Goal: Task Accomplishment & Management: Use online tool/utility

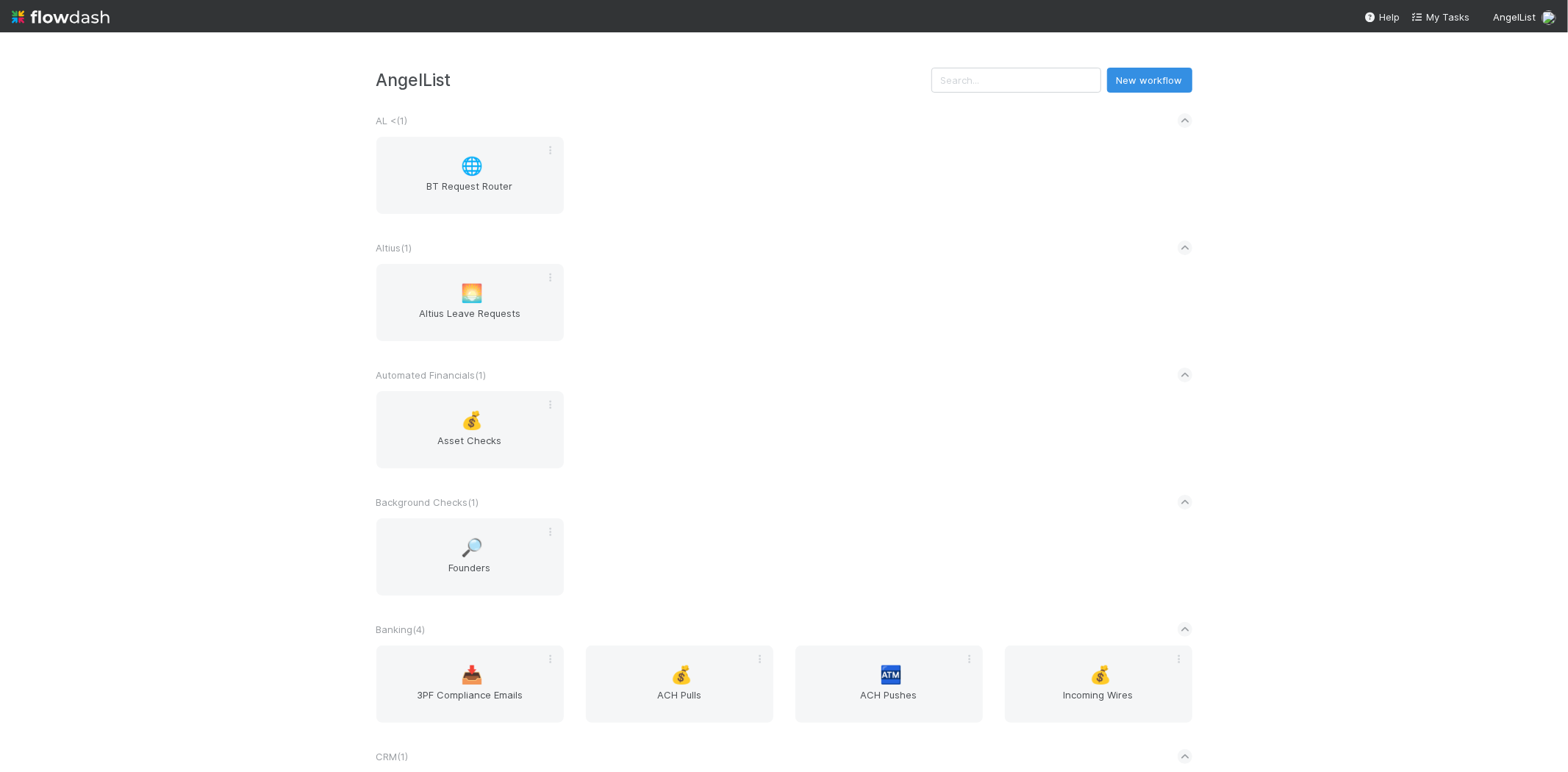
click at [167, 310] on div "AngelList New workflow AL < ( 1 ) 🌐 BT Request Router Altius ( 1 ) 🌅 Altius Lea…" at bounding box center [784, 402] width 1568 height 740
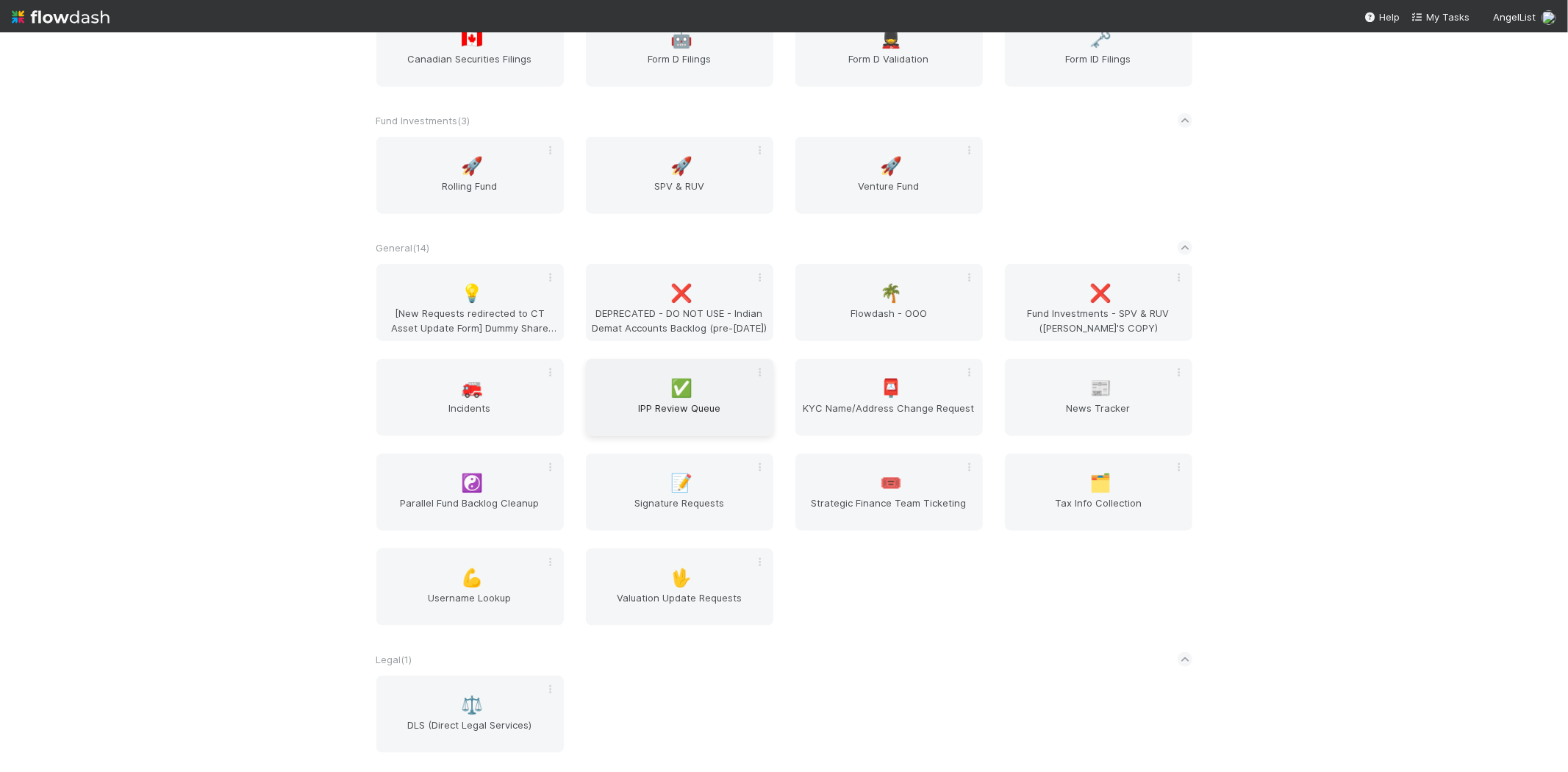
click at [651, 401] on span "IPP Review Queue" at bounding box center [679, 415] width 176 height 29
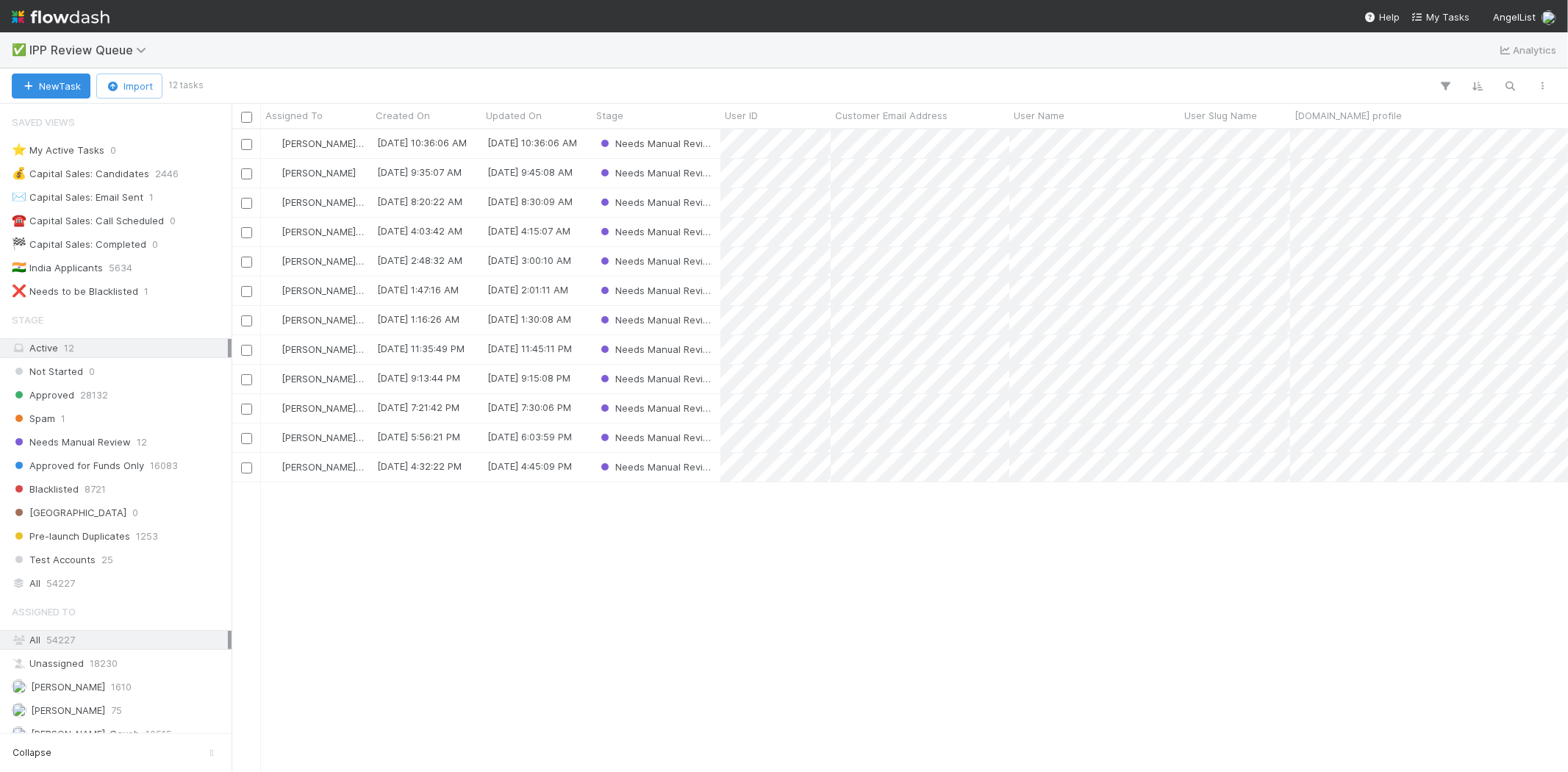
scroll to position [630, 1324]
click at [706, 664] on div "[PERSON_NAME]-Gayob [DATE] 10:36:06 AM [DATE] 10:36:06 AM Needs Manual Review […" at bounding box center [899, 449] width 1336 height 641
click at [649, 552] on div "[PERSON_NAME]-Gayob [DATE] 10:36:06 AM [DATE] 10:36:06 AM Needs Manual Review […" at bounding box center [899, 449] width 1336 height 641
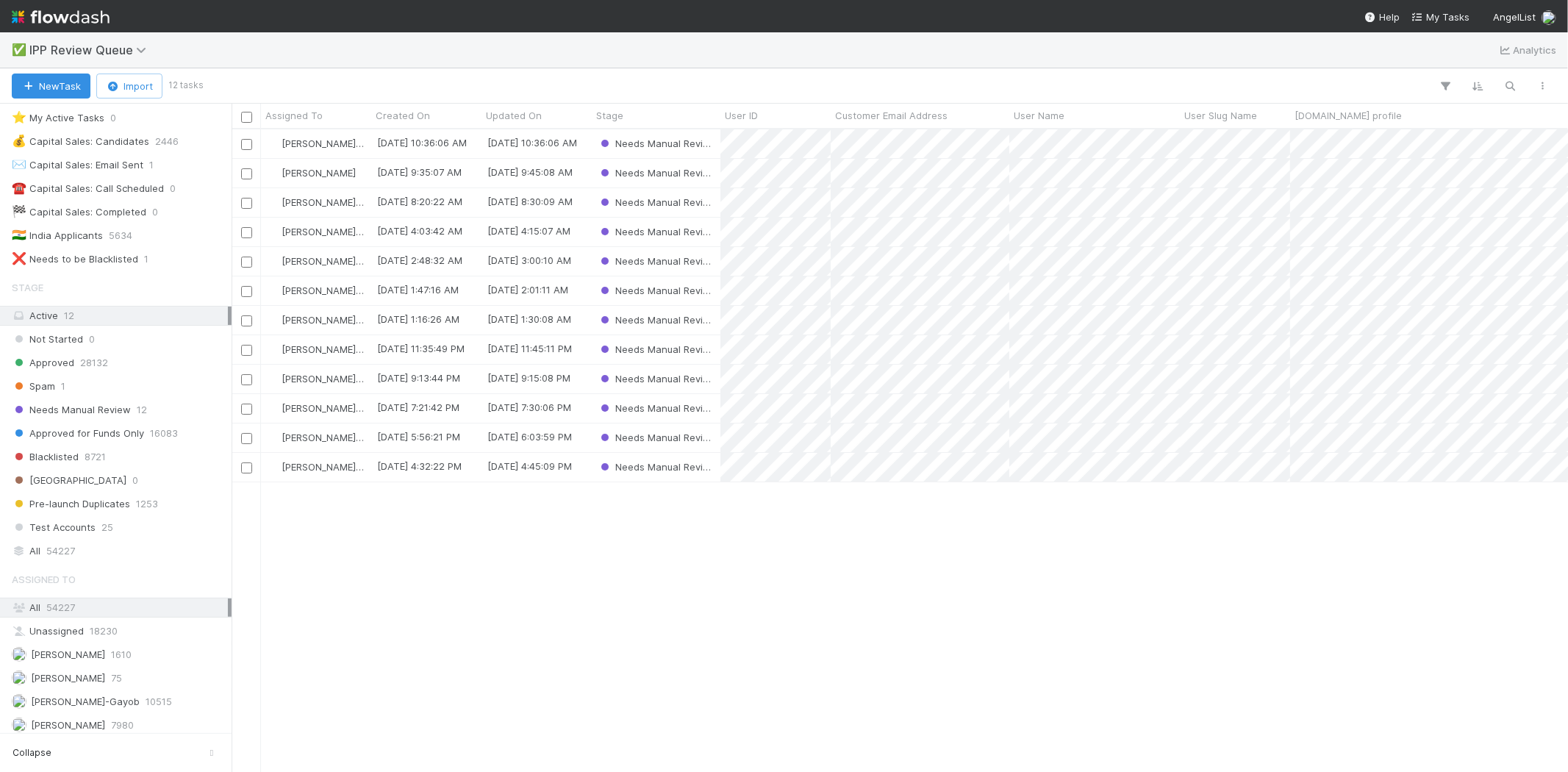
scroll to position [0, 0]
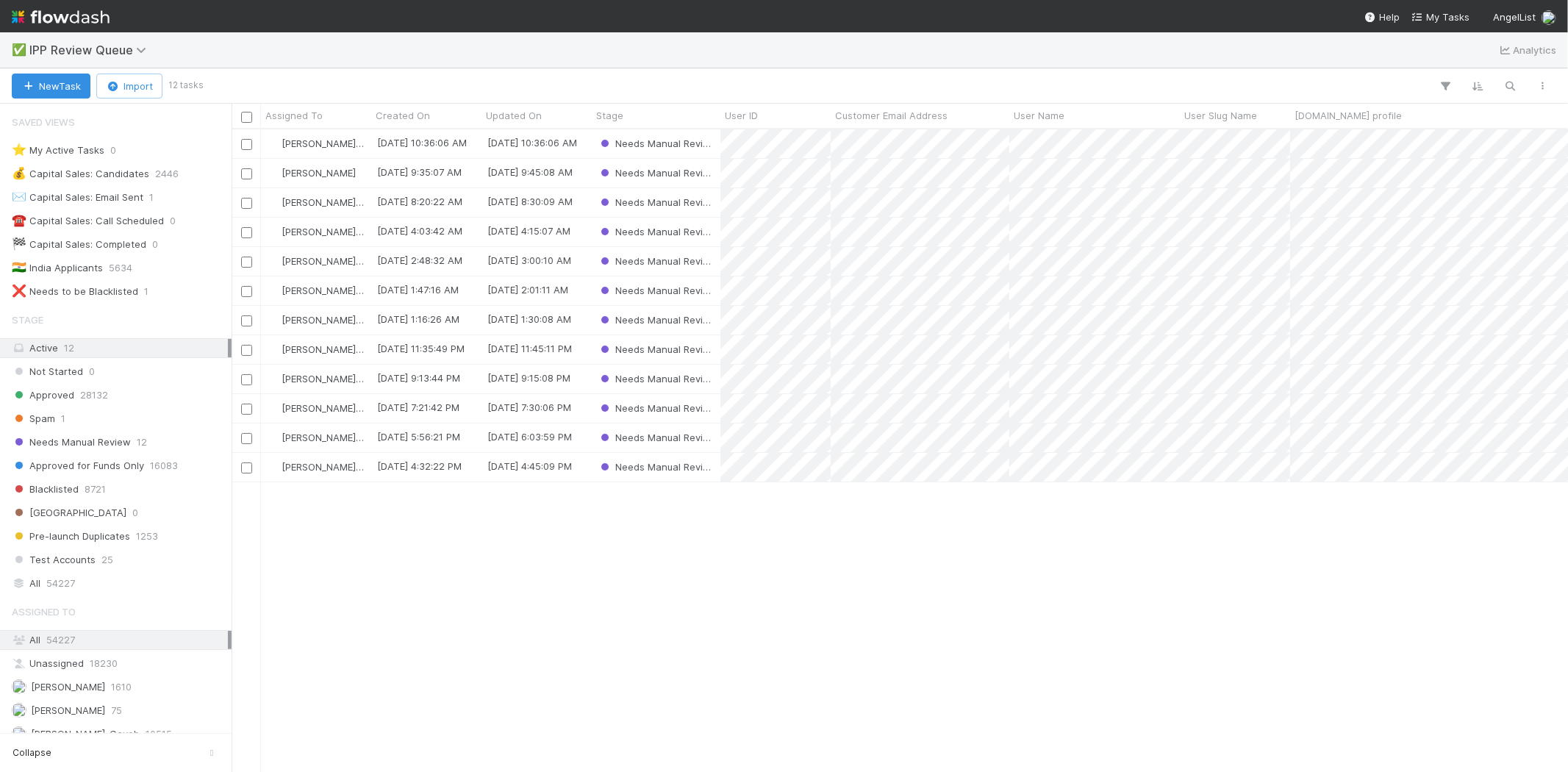
click at [527, 582] on div "[PERSON_NAME]-Gayob [DATE] 10:36:06 AM [DATE] 10:36:06 AM Needs Manual Review […" at bounding box center [899, 449] width 1336 height 641
click at [744, 565] on div "[PERSON_NAME]-Gayob [DATE] 10:36:06 AM [DATE] 10:36:06 AM Needs Manual Review […" at bounding box center [899, 449] width 1336 height 641
click at [535, 614] on div "[PERSON_NAME]-Gayob [DATE] 10:36:06 AM [DATE] 10:36:06 AM Needs Manual Review […" at bounding box center [899, 449] width 1336 height 641
click at [700, 586] on div "[PERSON_NAME]-Gayob [DATE] 10:36:06 AM [DATE] 10:36:06 AM Needs Manual Review […" at bounding box center [899, 449] width 1336 height 641
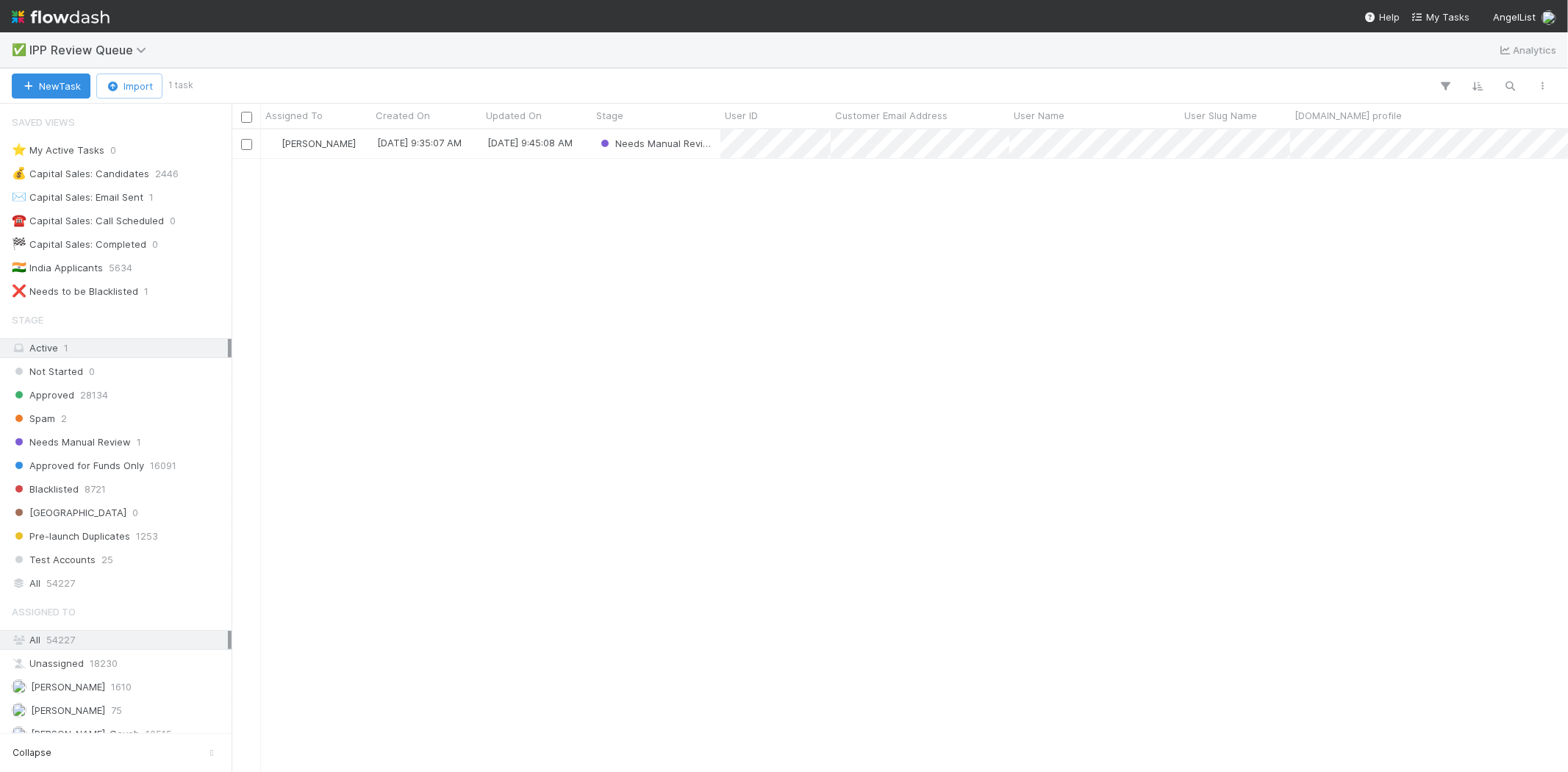
click at [659, 388] on div "[PERSON_NAME] [DATE] 9:35:07 AM [DATE] 9:45:08 AM Needs Manual Review" at bounding box center [899, 449] width 1336 height 641
